Goal: Task Accomplishment & Management: Manage account settings

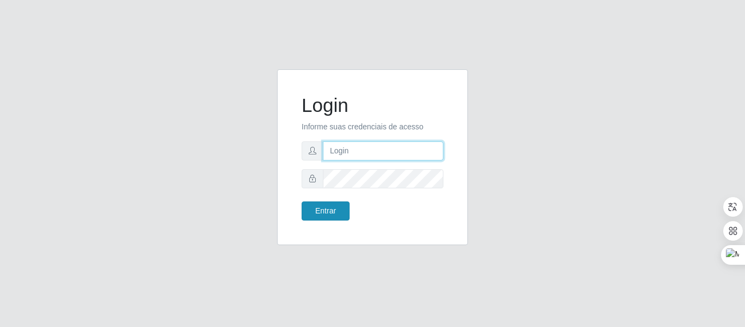
type input "josinaldo@aparaibana"
click at [332, 212] on button "Entrar" at bounding box center [325, 210] width 48 height 19
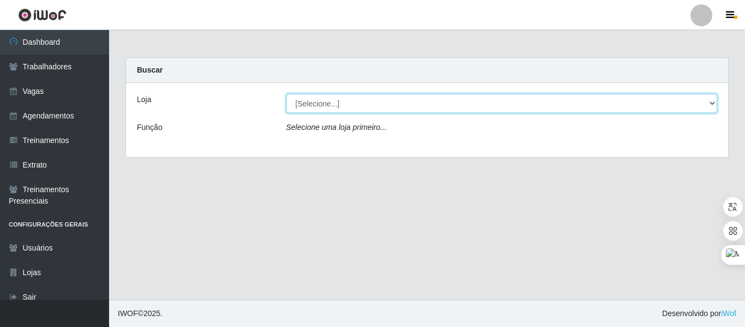
click at [332, 100] on select "[Selecione...] Restaurante A Paraibana - Mangabeira" at bounding box center [501, 103] width 431 height 19
select select "342"
click at [286, 94] on select "[Selecione...] Restaurante A Paraibana - Mangabeira" at bounding box center [501, 103] width 431 height 19
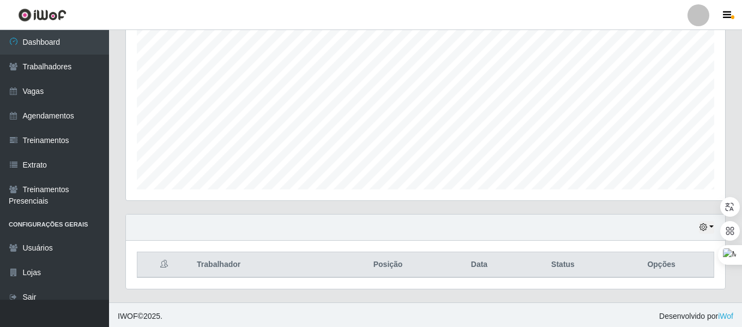
scroll to position [203, 0]
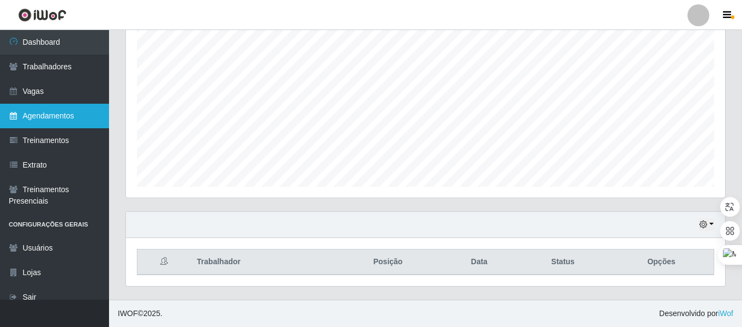
click at [61, 116] on link "Agendamentos" at bounding box center [54, 116] width 109 height 25
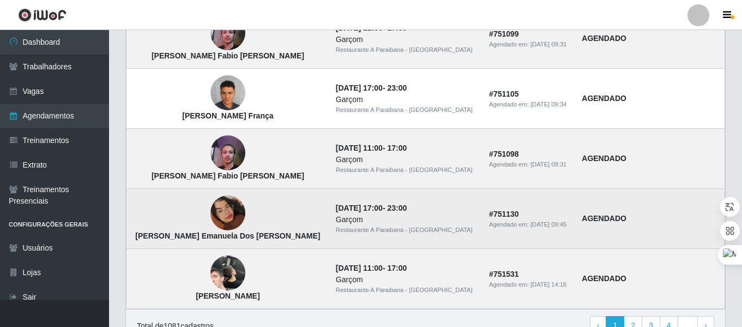
scroll to position [812, 0]
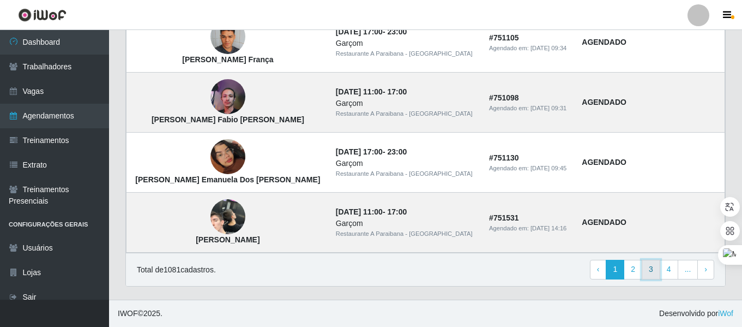
click at [651, 271] on link "3" at bounding box center [651, 269] width 19 height 20
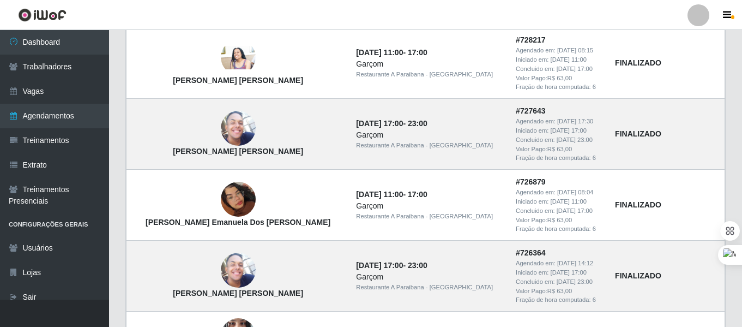
scroll to position [953, 0]
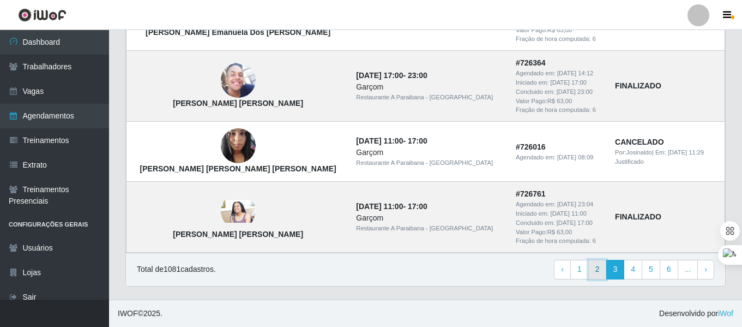
click at [601, 270] on link "2" at bounding box center [597, 269] width 19 height 20
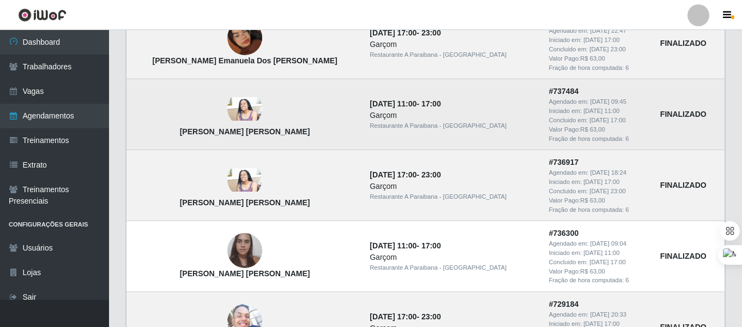
scroll to position [872, 0]
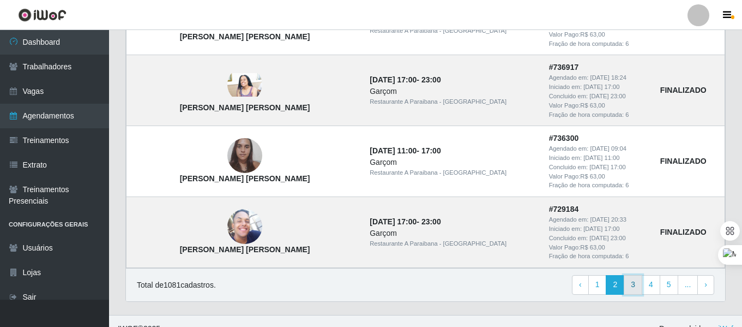
click at [636, 291] on link "3" at bounding box center [633, 285] width 19 height 20
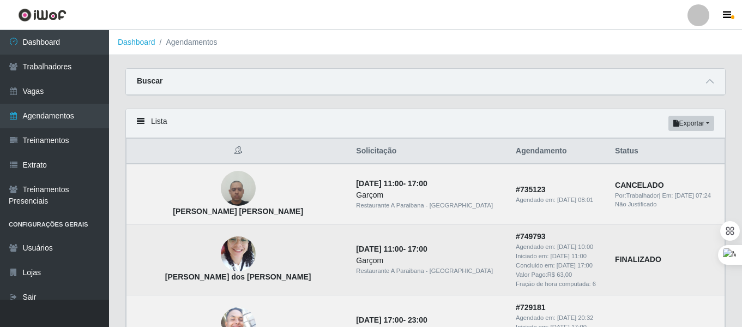
click at [221, 258] on img at bounding box center [238, 254] width 35 height 46
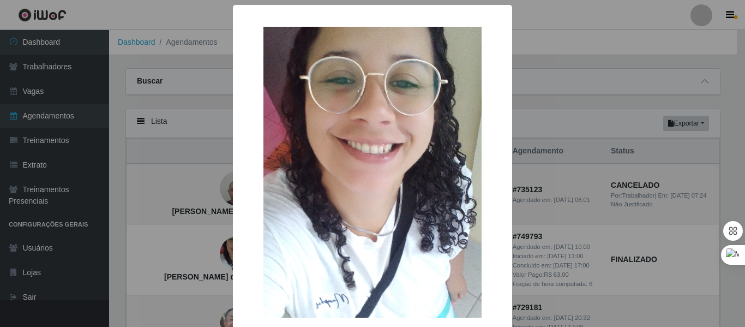
click at [223, 253] on div "× Adriene dos Santos Oliveira OK Cancel" at bounding box center [372, 163] width 745 height 327
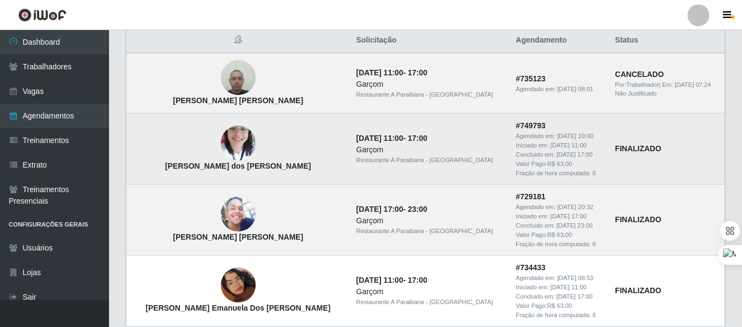
scroll to position [164, 0]
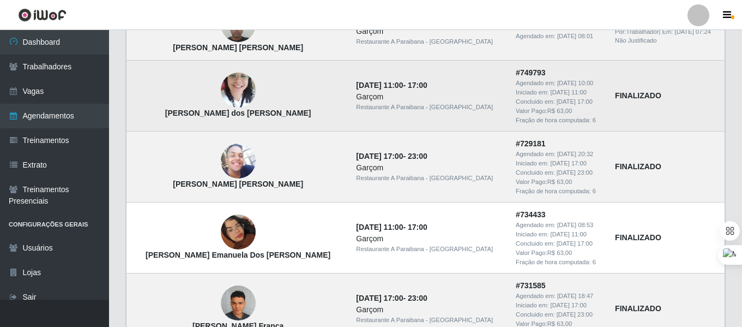
click at [221, 94] on img at bounding box center [238, 90] width 35 height 46
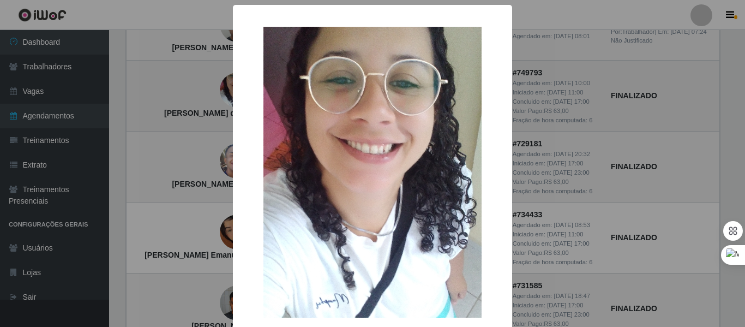
click at [210, 94] on div "× Adriene dos Santos Oliveira OK Cancel" at bounding box center [372, 163] width 745 height 327
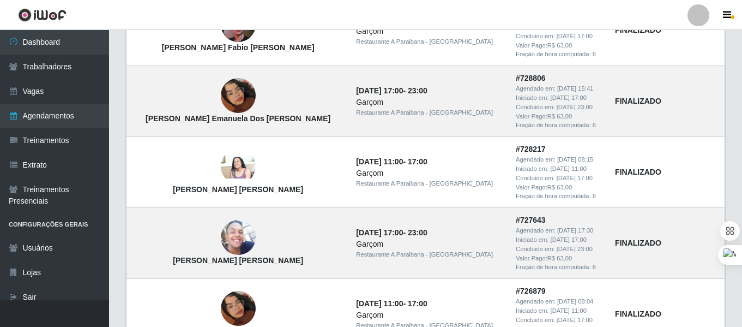
scroll to position [953, 0]
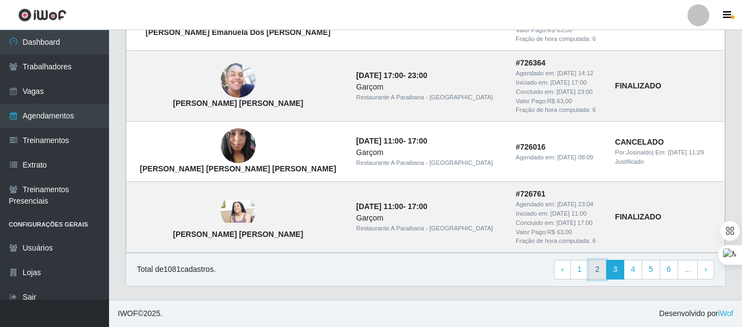
click at [602, 265] on link "2" at bounding box center [597, 269] width 19 height 20
